Goal: Communication & Community: Share content

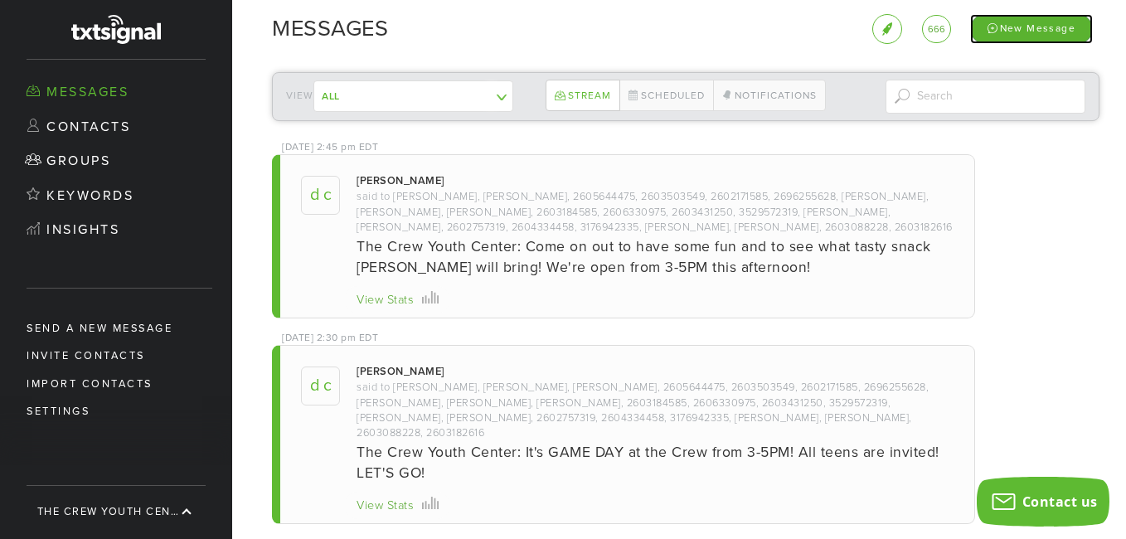
click at [1010, 30] on div "New Message" at bounding box center [1031, 28] width 123 height 29
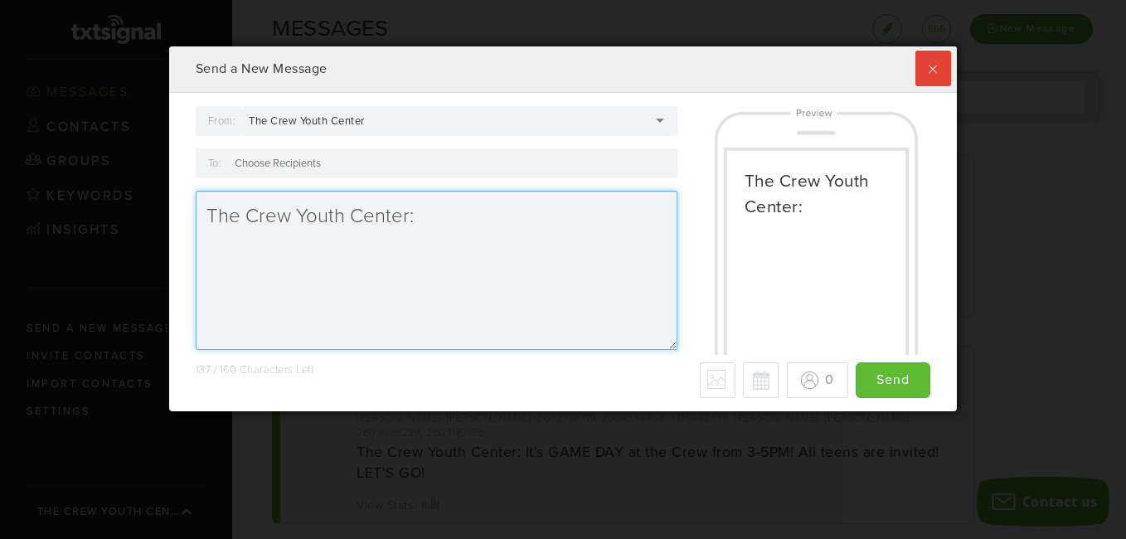
scroll to position [365, 779]
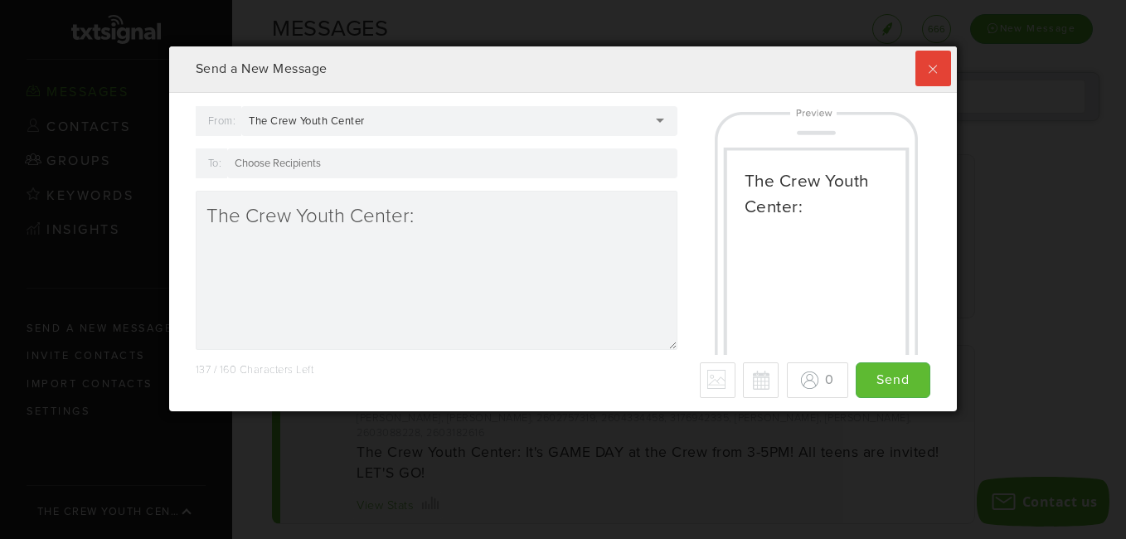
click at [492, 165] on div at bounding box center [452, 163] width 450 height 30
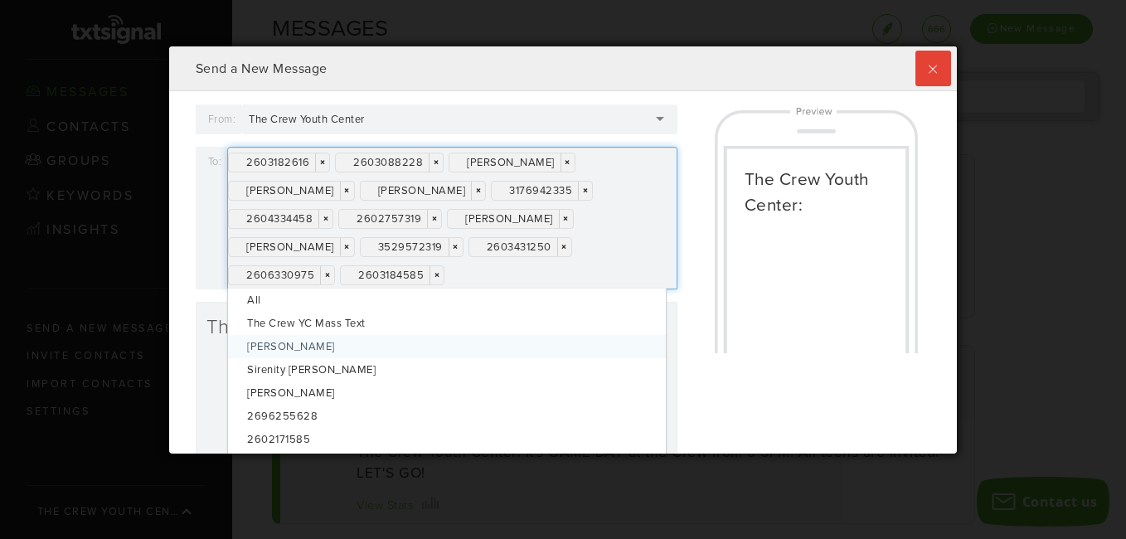
scroll to position [0, 0]
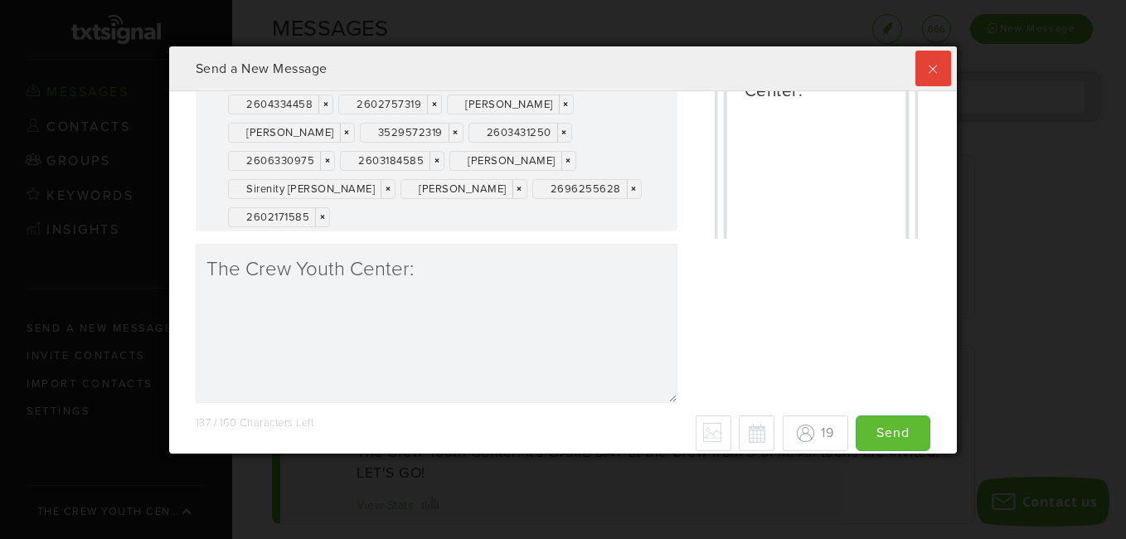
click at [429, 220] on div "2603182616 × × 2603088228 × × [PERSON_NAME] × × [PERSON_NAME] × × [PERSON_NAME]…" at bounding box center [452, 131] width 450 height 199
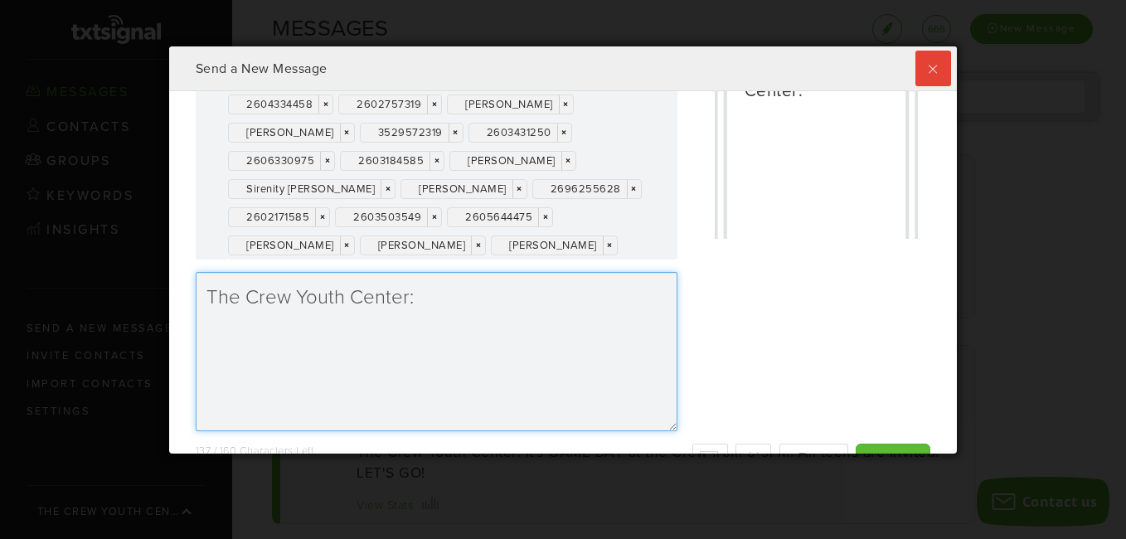
click at [433, 365] on textarea "The Crew Youth Center:" at bounding box center [437, 351] width 482 height 159
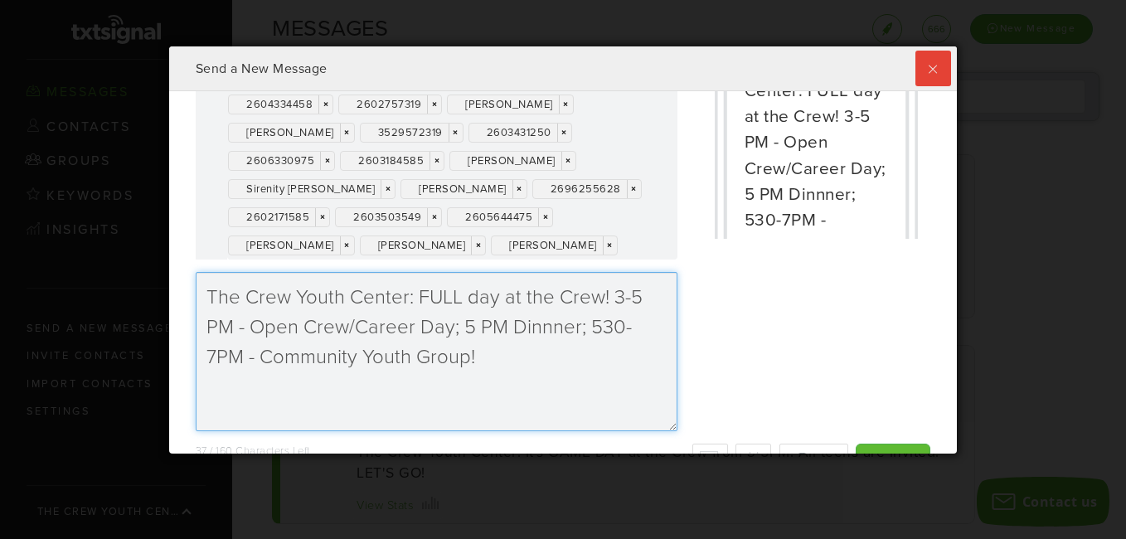
click at [541, 332] on textarea "The Crew Youth Center: FULL day at the Crew! 3-5 PM - Open Crew/Career Day; 5 P…" at bounding box center [437, 351] width 482 height 159
click at [507, 360] on textarea "The Crew Youth Center: FULL day at the Crew! 3-5 PM - Open Crew/Career Day; 5 P…" at bounding box center [437, 351] width 482 height 159
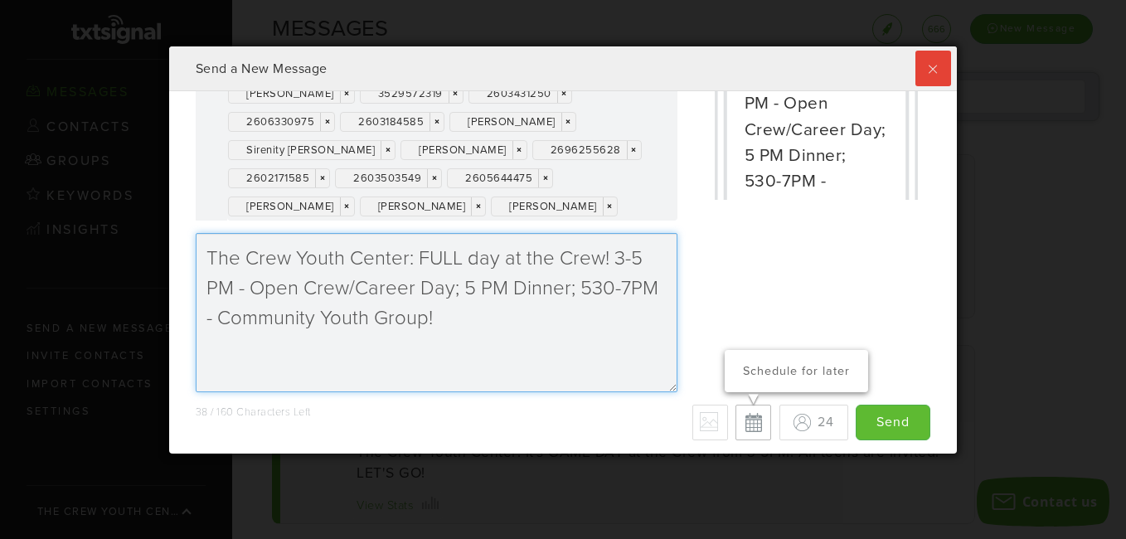
type textarea "The Crew Youth Center: FULL day at the Crew! 3-5 PM - Open Crew/Career Day; 5 P…"
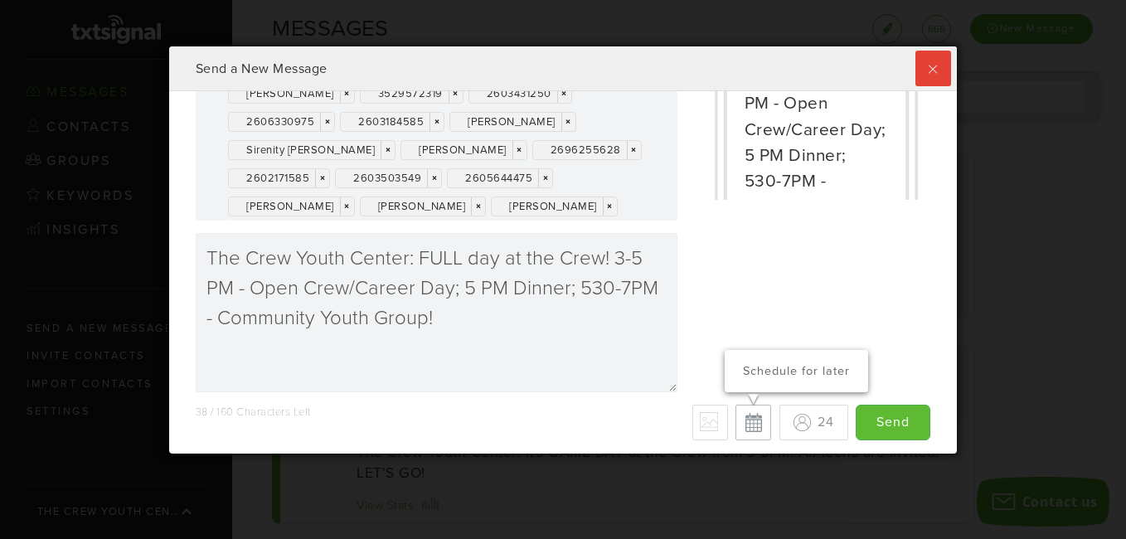
click at [735, 421] on button "Schedule for later" at bounding box center [753, 423] width 36 height 36
type input "Save"
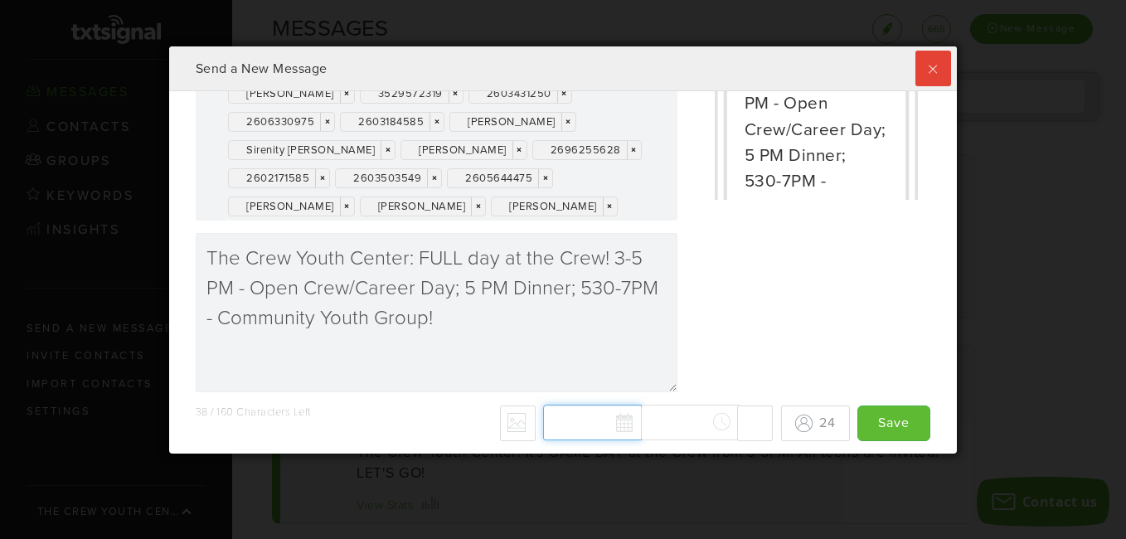
click at [610, 425] on div "[DATE] Su Mo Tu We Th Fr Sa 31 1 2 3 4 5 6 7 8 9 10 11 12 13 14 15 16 17 18 19 …" at bounding box center [658, 423] width 230 height 36
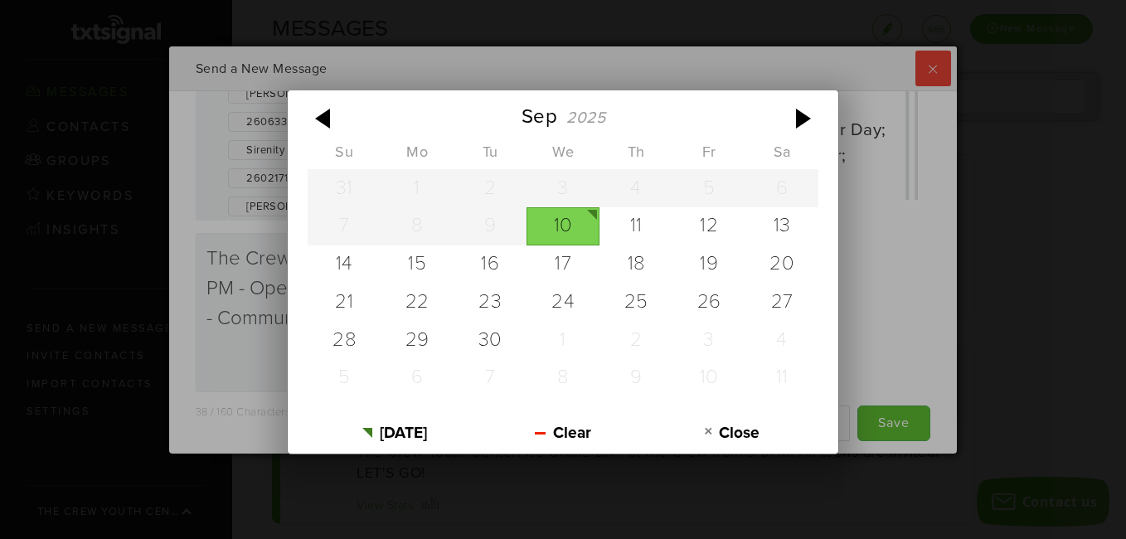
click at [574, 227] on div "10" at bounding box center [562, 226] width 73 height 38
type input "[DATE]"
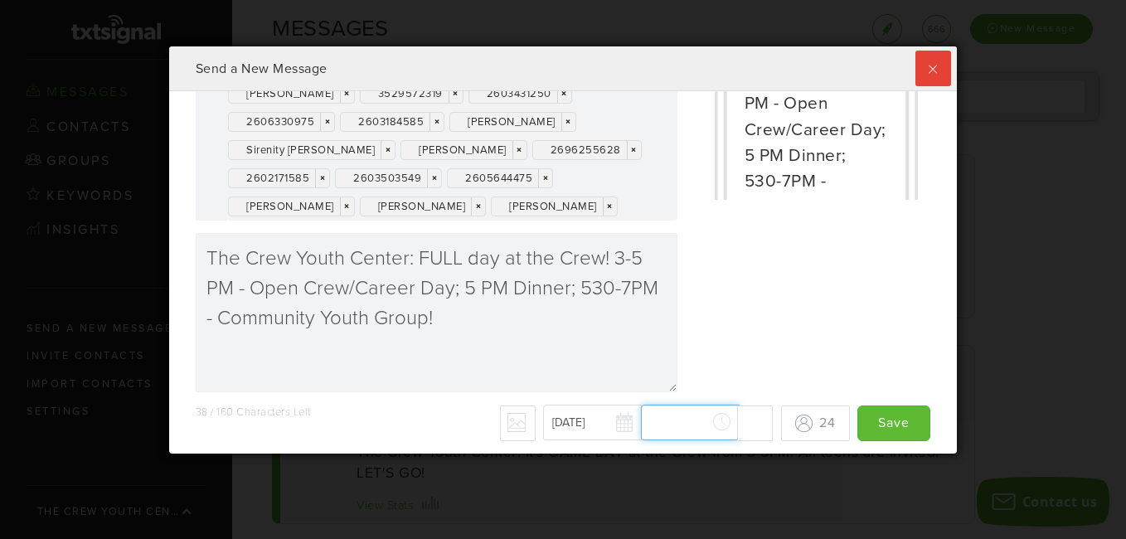
click at [691, 425] on div "[DATE] [DATE] Su Mo Tu We Th Fr Sa 31 1 2 3 4 5 6 7 8 9 10 11 12 13 14 15 16 17…" at bounding box center [658, 423] width 230 height 36
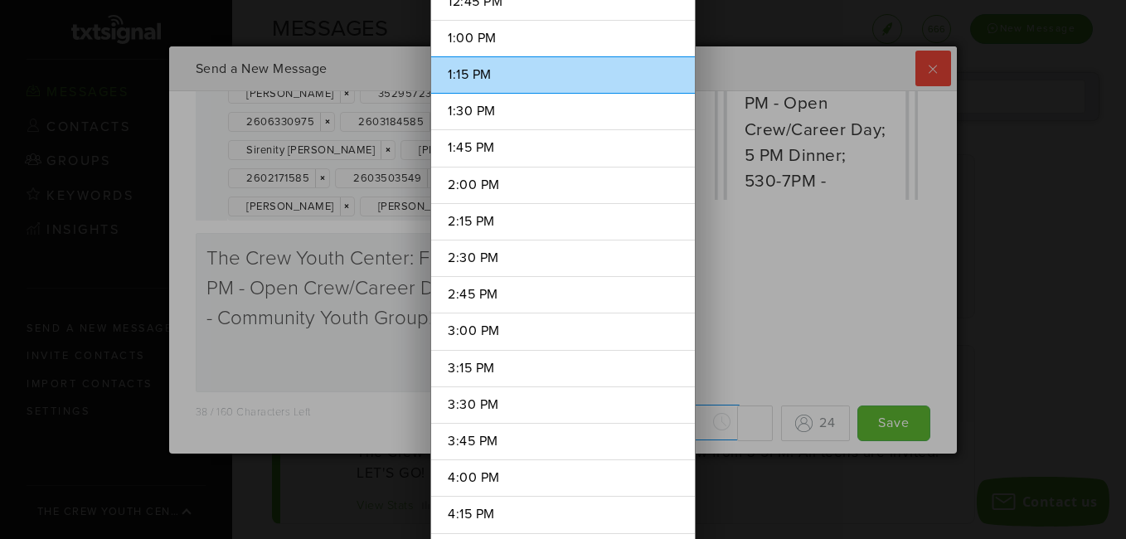
scroll to position [1918, 0]
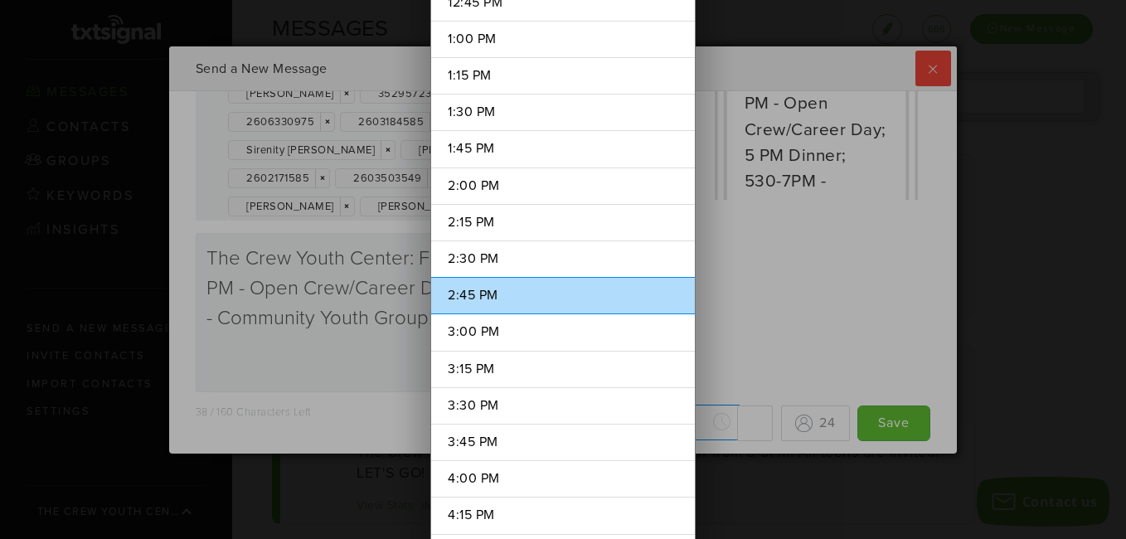
click at [482, 287] on li "2:45 PM" at bounding box center [563, 295] width 264 height 37
type input "2:45 PM"
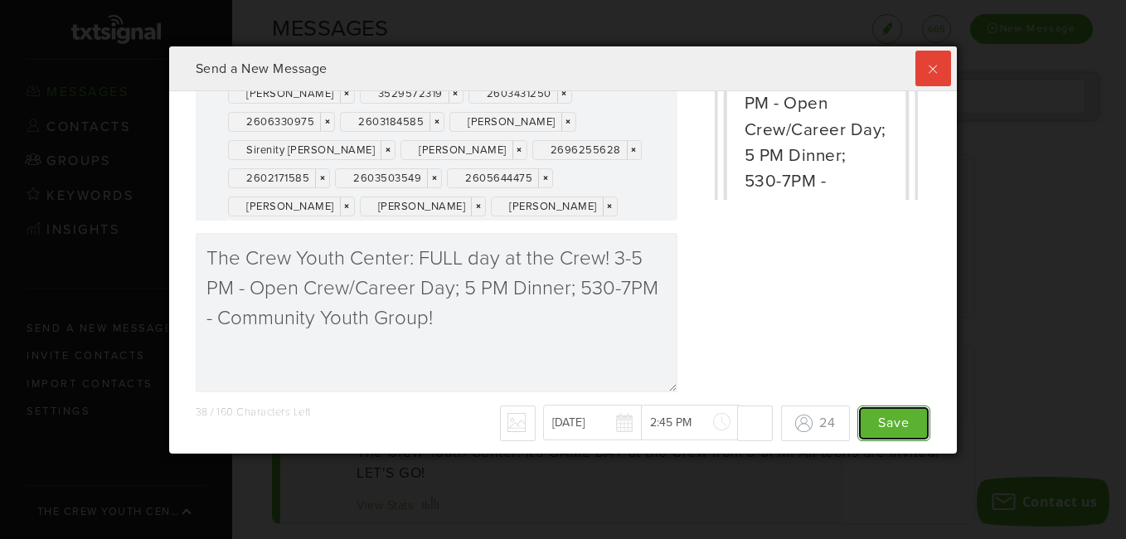
click at [875, 422] on input "Save" at bounding box center [893, 423] width 73 height 36
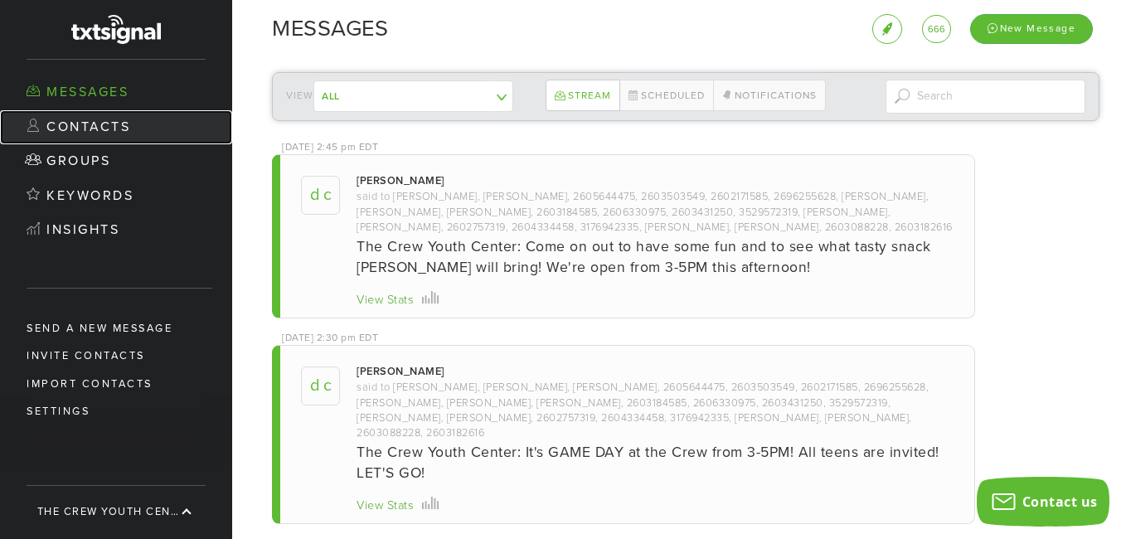
click at [95, 136] on link "Contacts" at bounding box center [116, 127] width 232 height 35
